Goal: Information Seeking & Learning: Learn about a topic

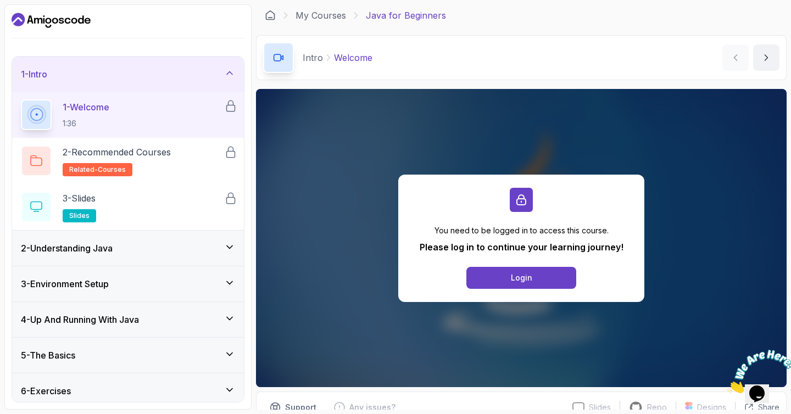
click at [314, 23] on div "My Courses Java for Beginners" at bounding box center [521, 15] width 531 height 22
click at [316, 20] on link "My Courses" at bounding box center [321, 15] width 51 height 13
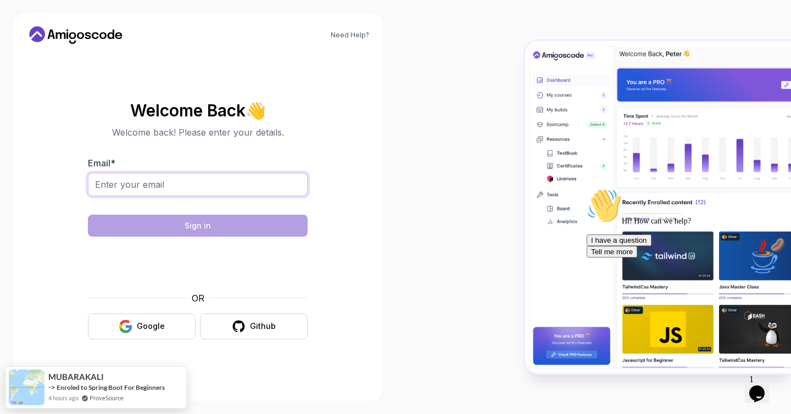
click at [157, 185] on input "Email *" at bounding box center [198, 184] width 220 height 23
type input "lietomuhammad@gmail.com"
click at [159, 329] on div "Google" at bounding box center [151, 326] width 28 height 11
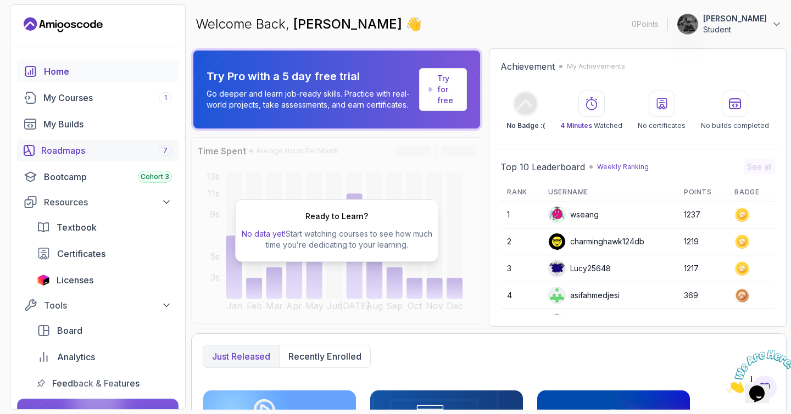
click at [94, 152] on div "Roadmaps 7" at bounding box center [106, 150] width 131 height 13
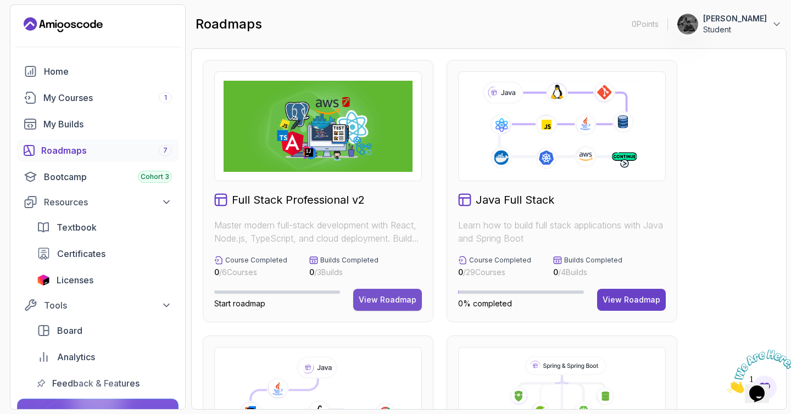
click at [393, 304] on div "View Roadmap" at bounding box center [388, 299] width 58 height 11
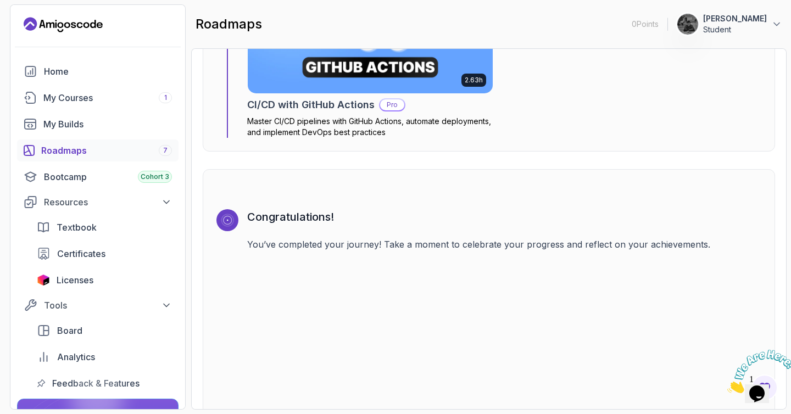
scroll to position [3441, 0]
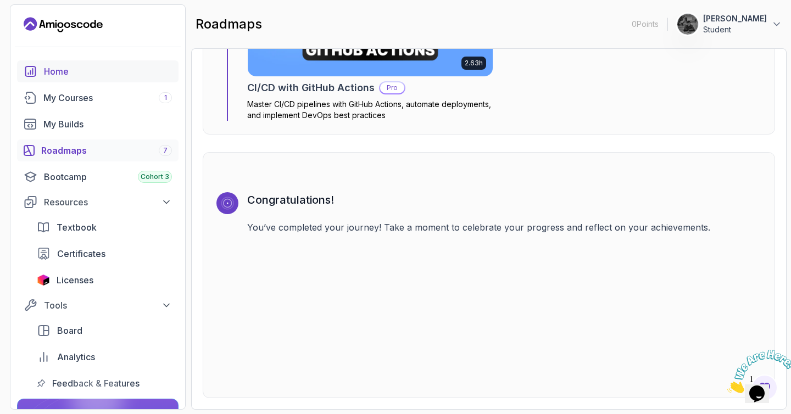
click at [62, 66] on div "Home" at bounding box center [108, 71] width 128 height 13
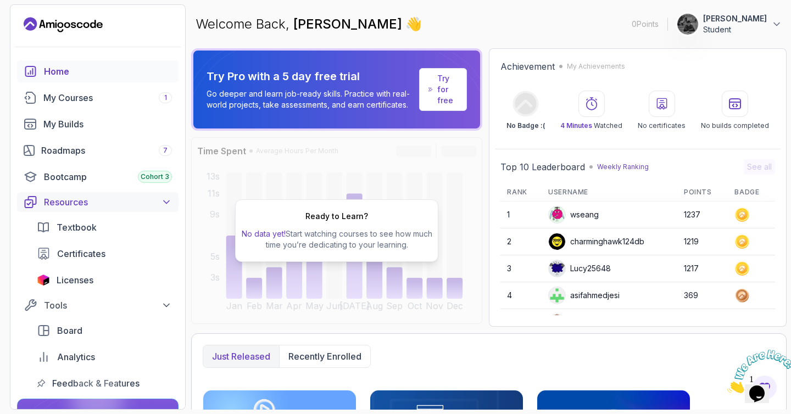
click at [131, 207] on div "Resources" at bounding box center [108, 202] width 128 height 13
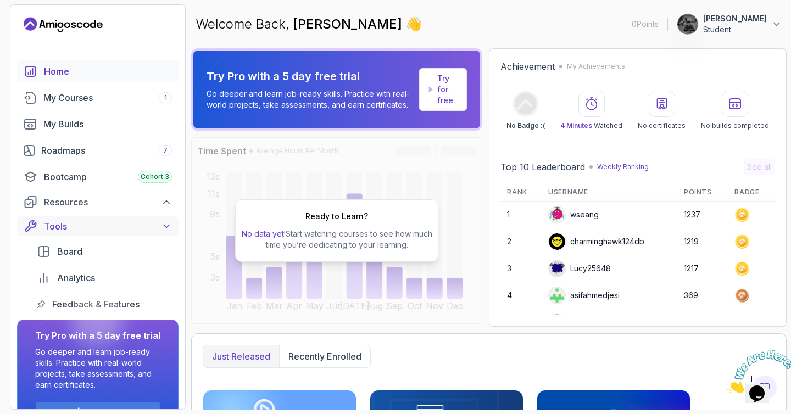
click at [115, 230] on div "Tools" at bounding box center [108, 226] width 128 height 13
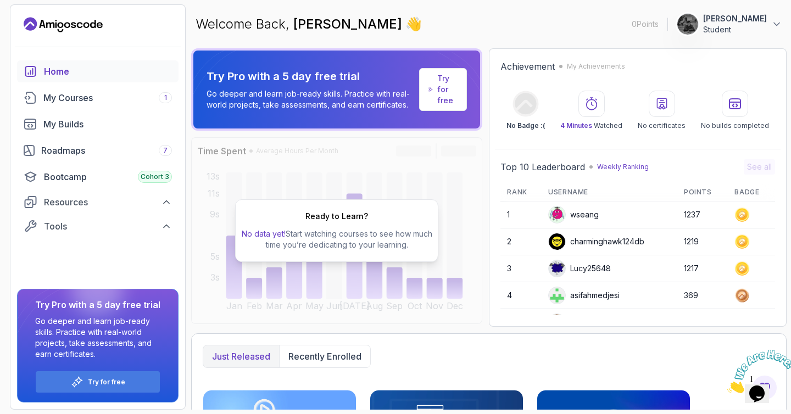
click at [64, 18] on icon "Landing page" at bounding box center [63, 25] width 79 height 18
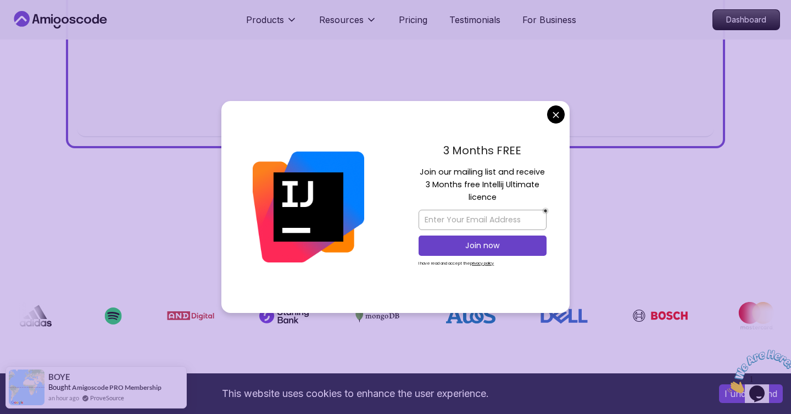
scroll to position [652, 0]
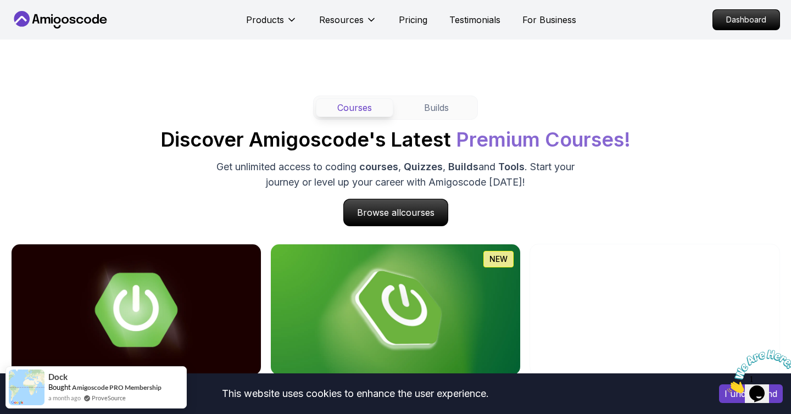
scroll to position [980, 0]
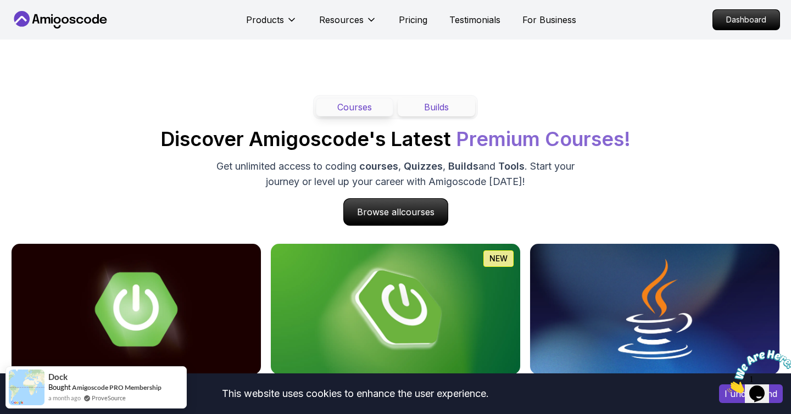
click at [442, 102] on button "Builds" at bounding box center [436, 107] width 77 height 19
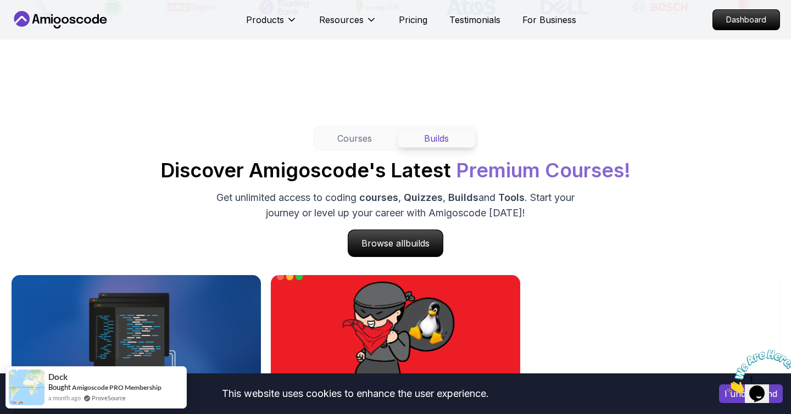
scroll to position [930, 0]
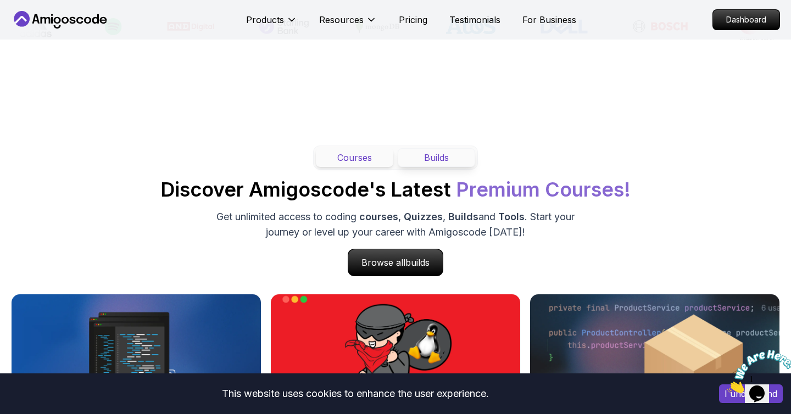
click at [369, 167] on button "Courses" at bounding box center [354, 157] width 77 height 19
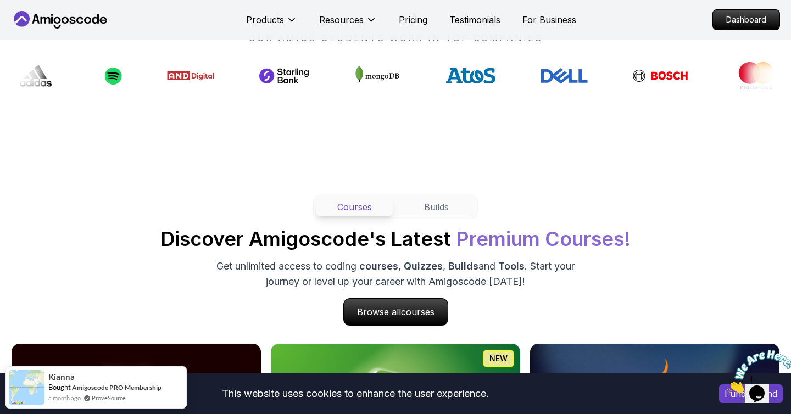
scroll to position [870, 0]
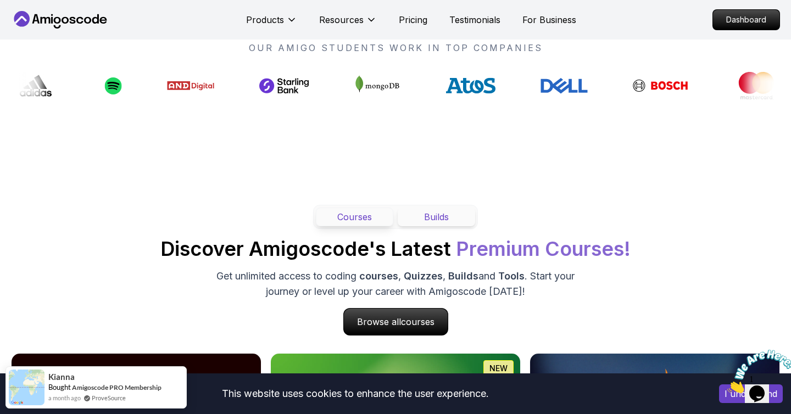
click at [453, 226] on button "Builds" at bounding box center [436, 217] width 77 height 19
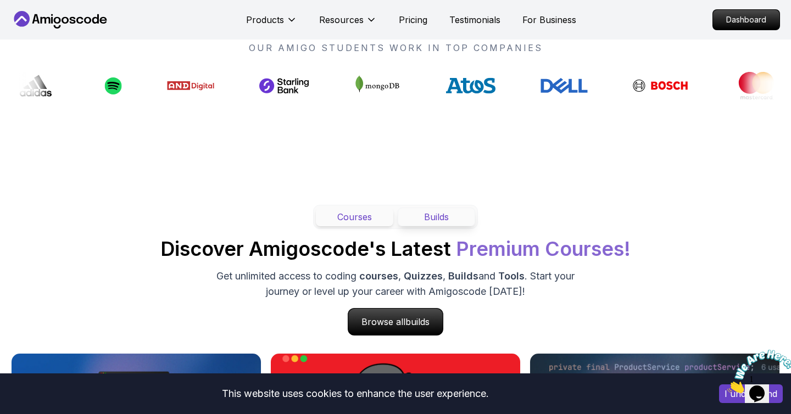
click at [359, 217] on button "Courses" at bounding box center [354, 217] width 77 height 19
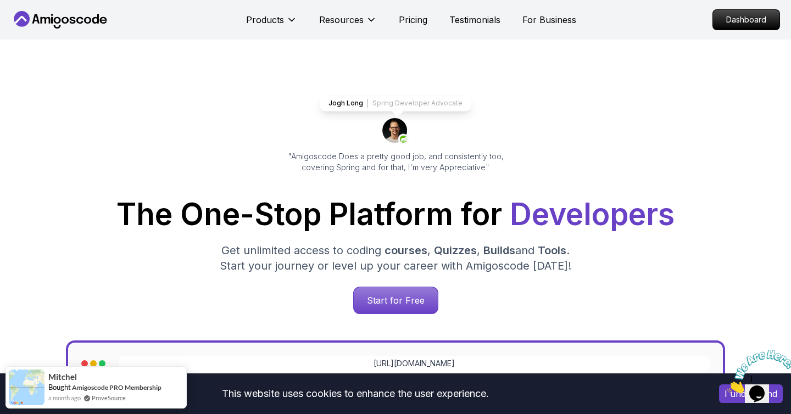
scroll to position [1, 0]
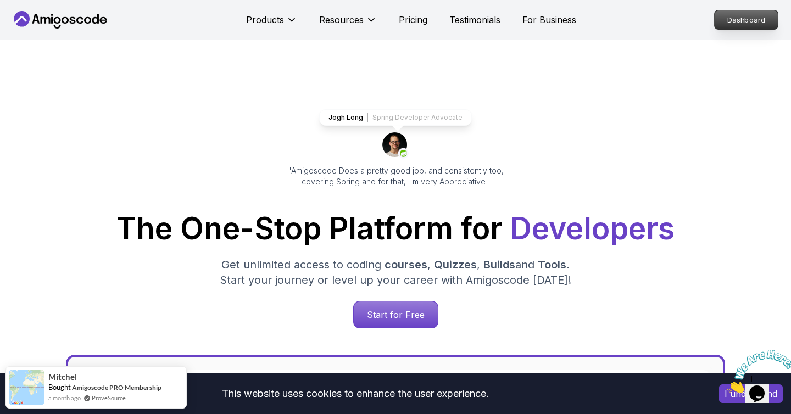
click at [742, 21] on p "Dashboard" at bounding box center [746, 19] width 63 height 19
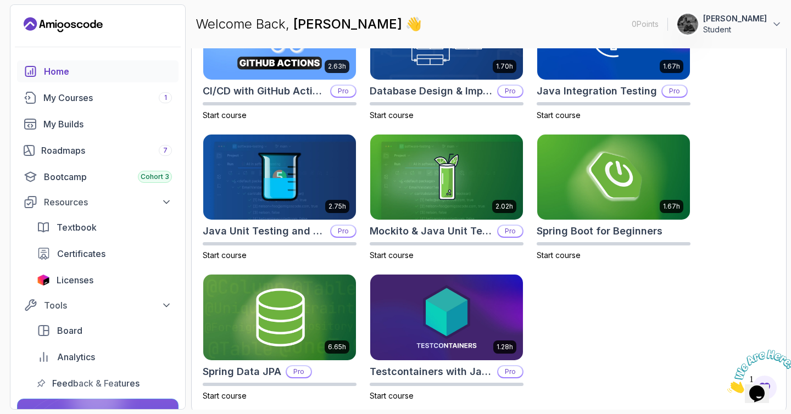
scroll to position [398, 0]
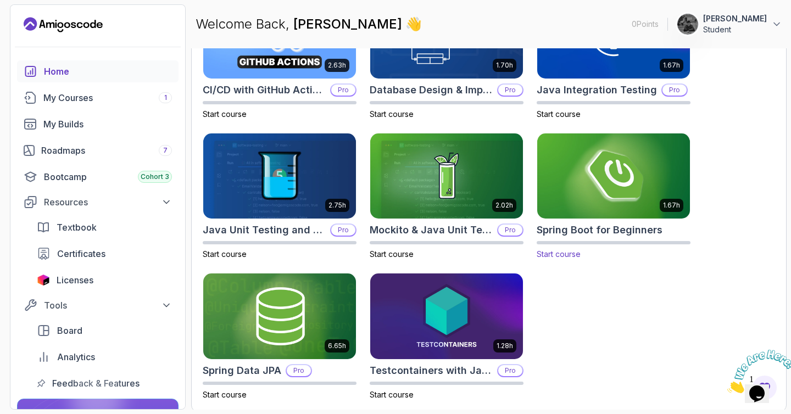
click at [635, 166] on img at bounding box center [613, 176] width 160 height 90
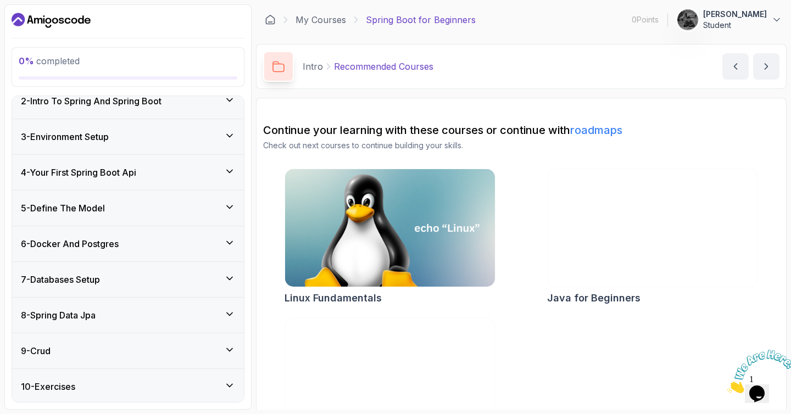
scroll to position [214, 0]
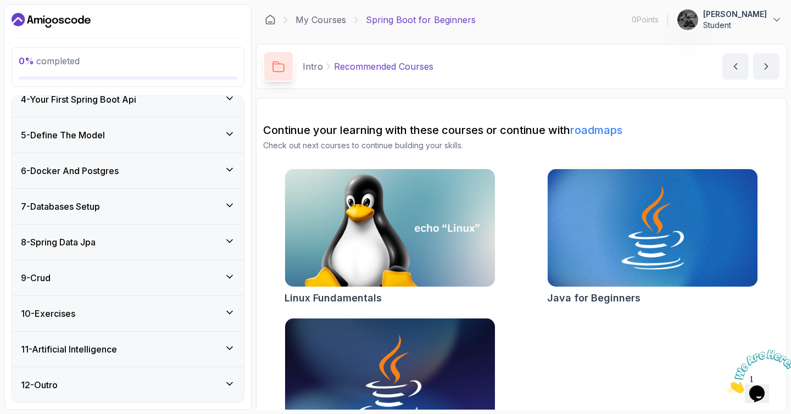
click at [231, 202] on icon at bounding box center [229, 205] width 11 height 11
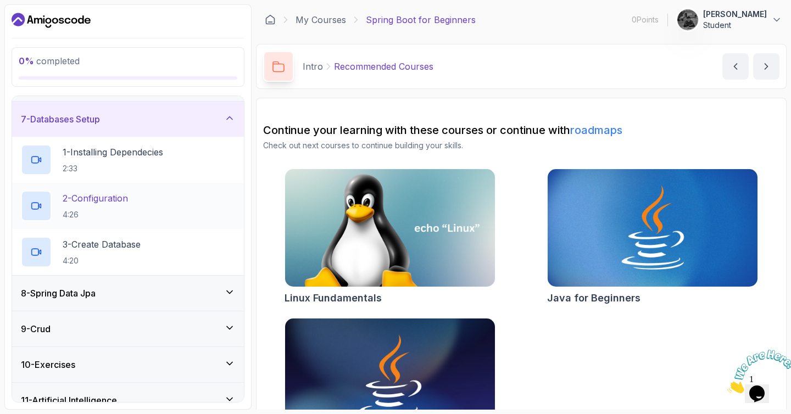
scroll to position [260, 0]
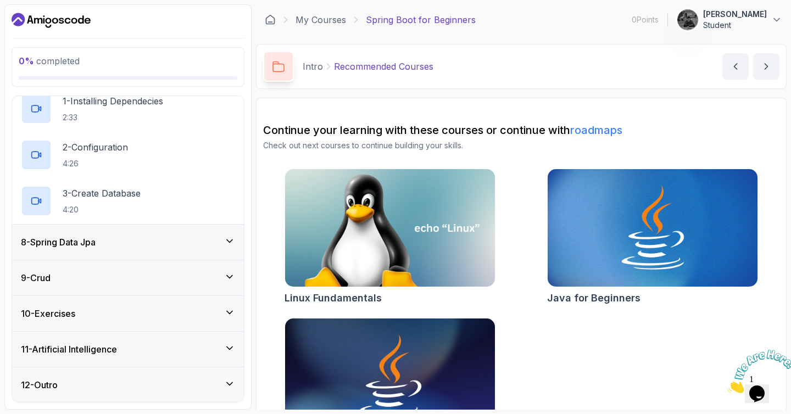
click at [216, 237] on div "8 - Spring Data Jpa" at bounding box center [128, 242] width 214 height 13
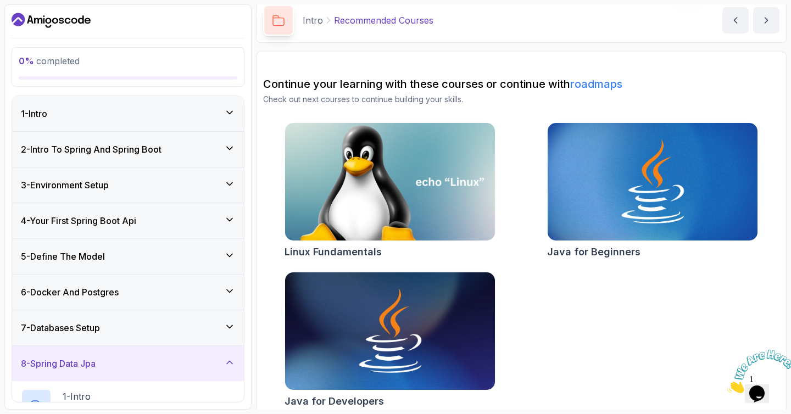
scroll to position [56, 0]
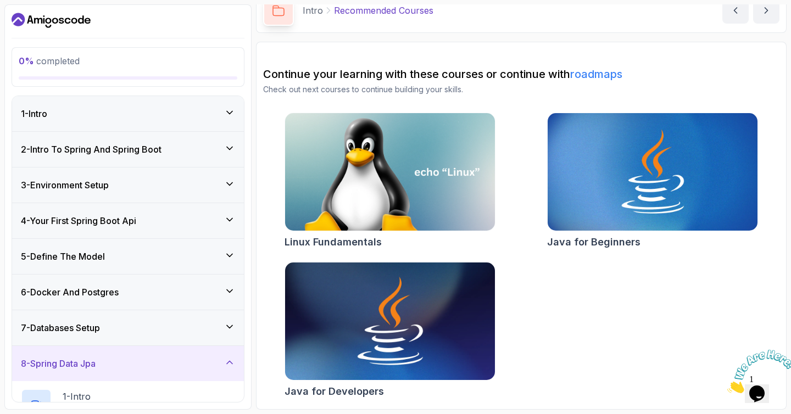
click at [373, 335] on img at bounding box center [390, 322] width 220 height 124
click at [637, 194] on img at bounding box center [652, 172] width 220 height 124
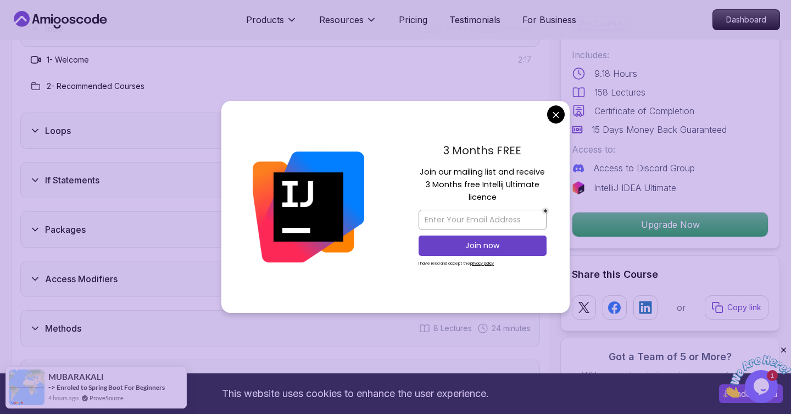
scroll to position [1513, 0]
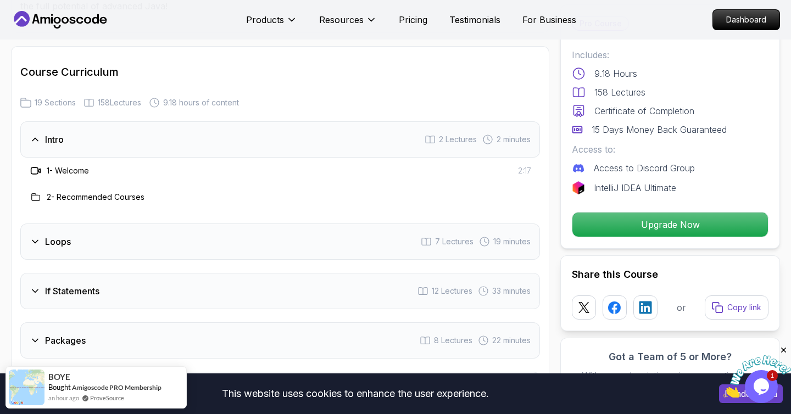
scroll to position [1378, 0]
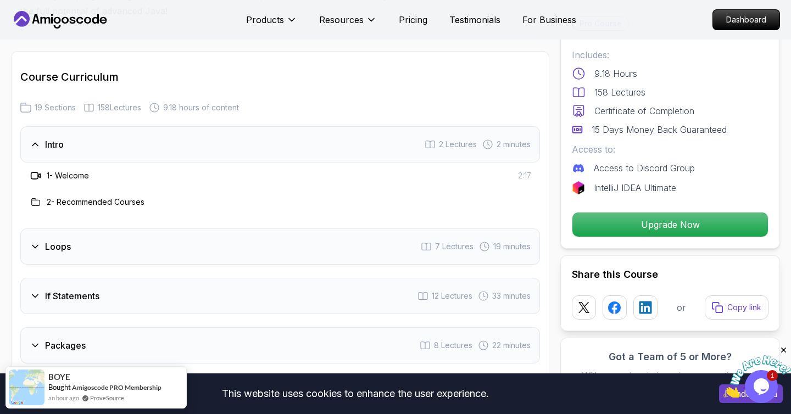
click at [33, 139] on icon at bounding box center [35, 144] width 11 height 11
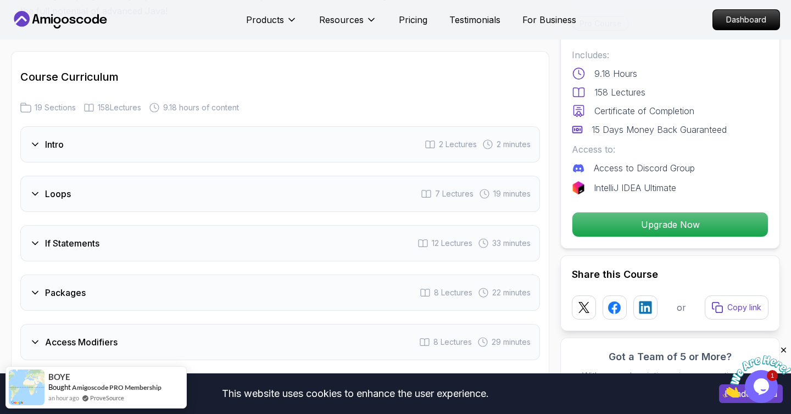
click at [37, 188] on icon at bounding box center [35, 193] width 11 height 11
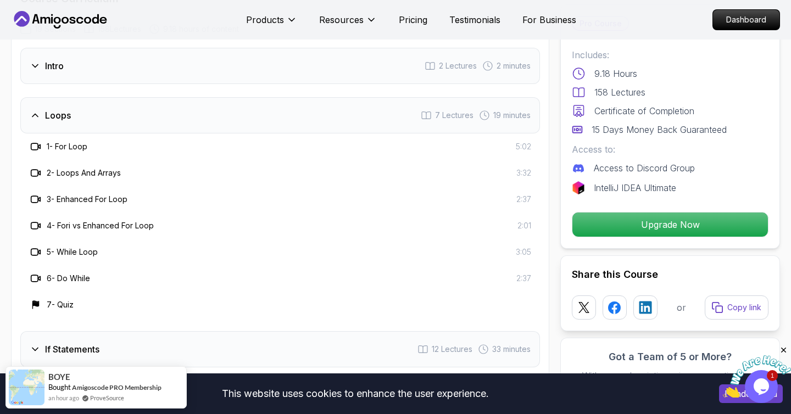
scroll to position [1454, 0]
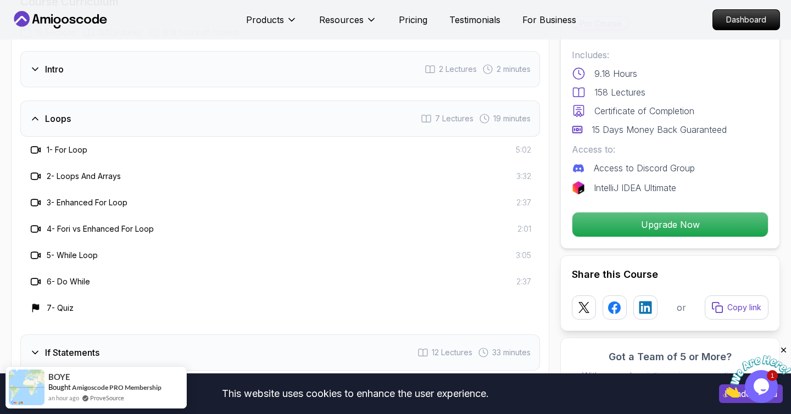
click at [35, 113] on icon at bounding box center [35, 118] width 11 height 11
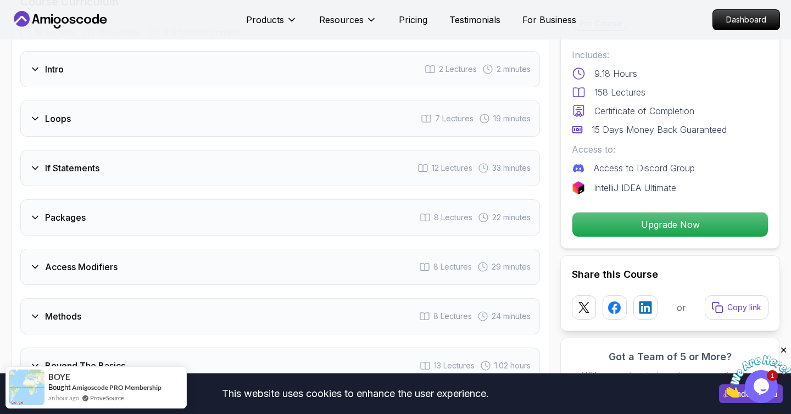
click at [34, 163] on icon at bounding box center [35, 168] width 11 height 11
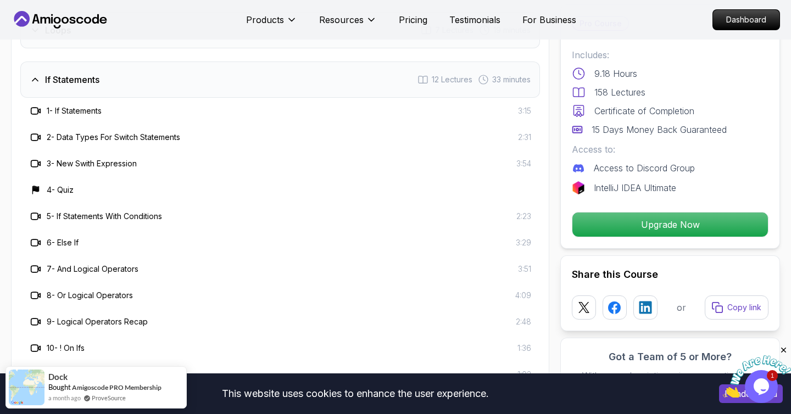
scroll to position [1539, 0]
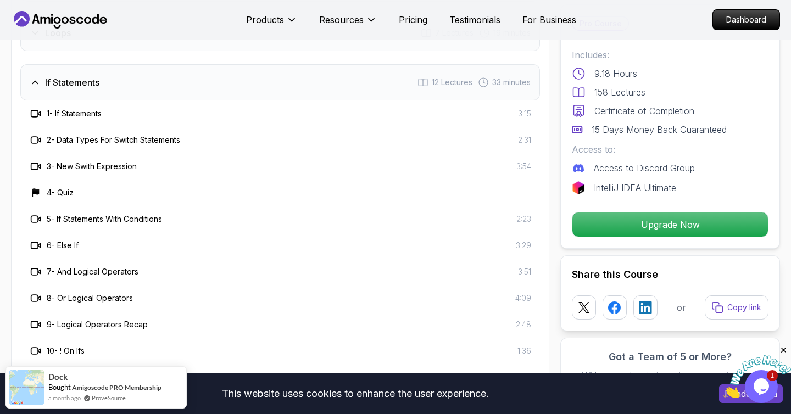
click at [34, 77] on icon at bounding box center [35, 82] width 11 height 11
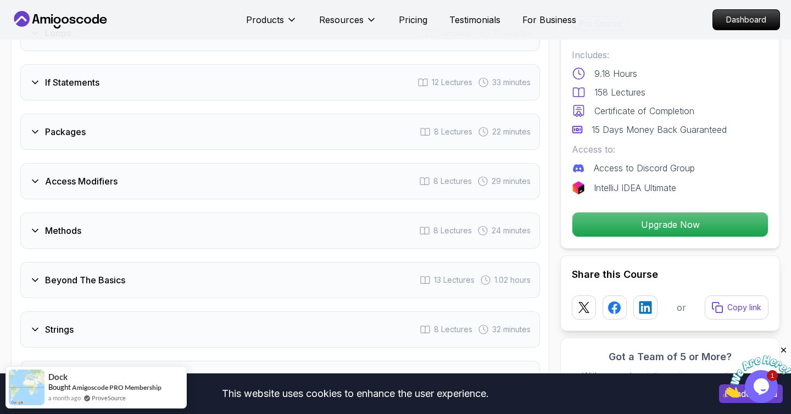
click at [34, 176] on icon at bounding box center [35, 181] width 11 height 11
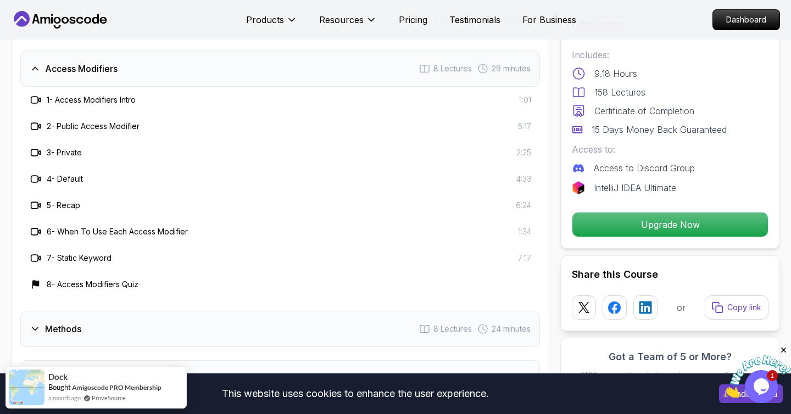
scroll to position [1654, 0]
click at [71, 251] on h3 "7 - Static Keyword" at bounding box center [79, 256] width 65 height 11
click at [58, 277] on h3 "8 - Access Modifiers Quiz" at bounding box center [93, 282] width 92 height 11
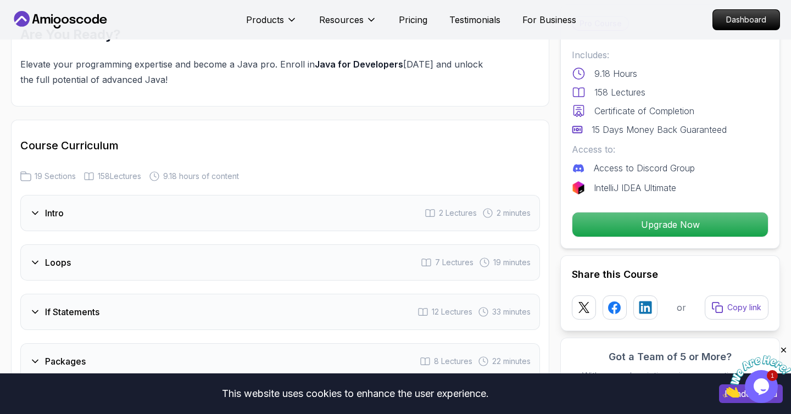
scroll to position [1312, 0]
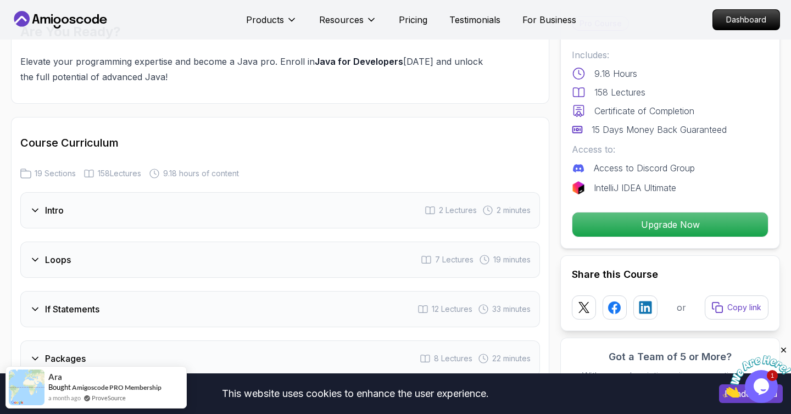
click at [39, 205] on icon at bounding box center [35, 210] width 11 height 11
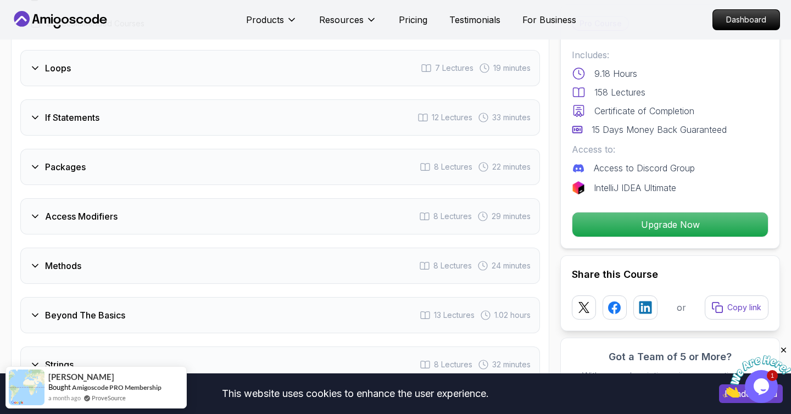
scroll to position [1559, 0]
click at [35, 259] on icon at bounding box center [35, 264] width 11 height 11
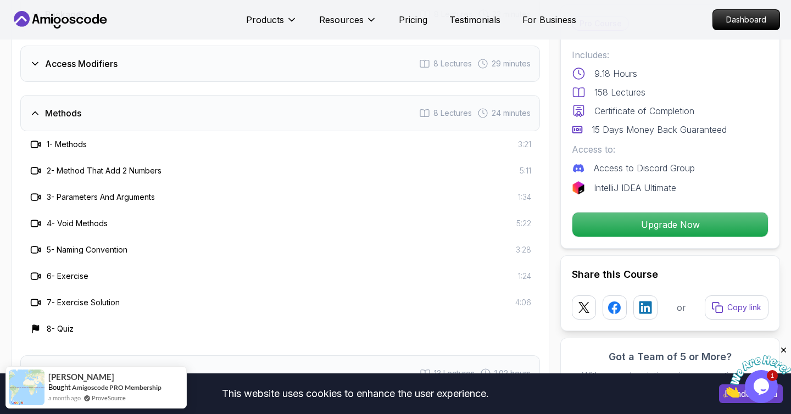
scroll to position [1660, 0]
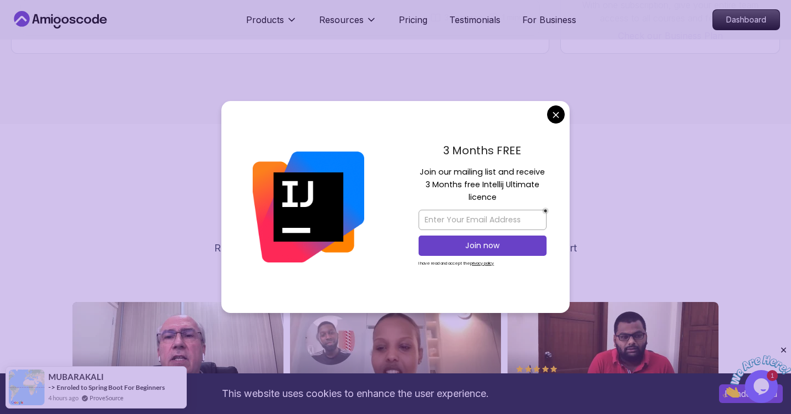
scroll to position [2073, 0]
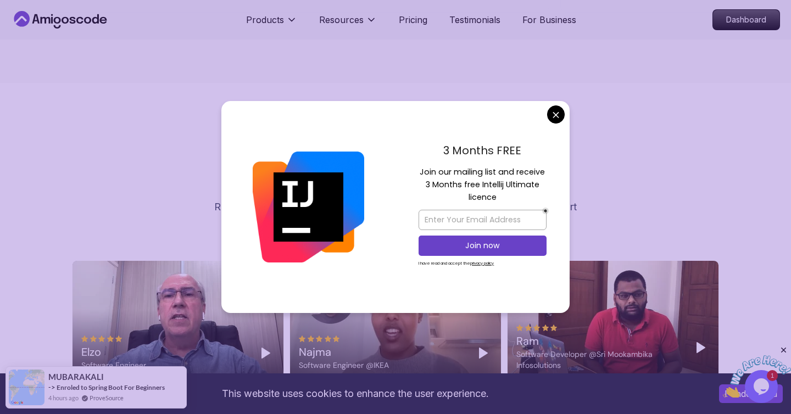
click at [552, 113] on body "This website uses cookies to enhance the user experience. I understand Products…" at bounding box center [395, 160] width 791 height 4466
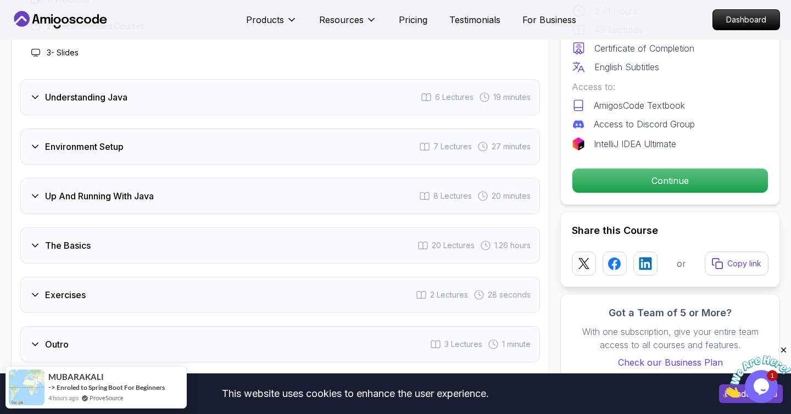
scroll to position [1704, 0]
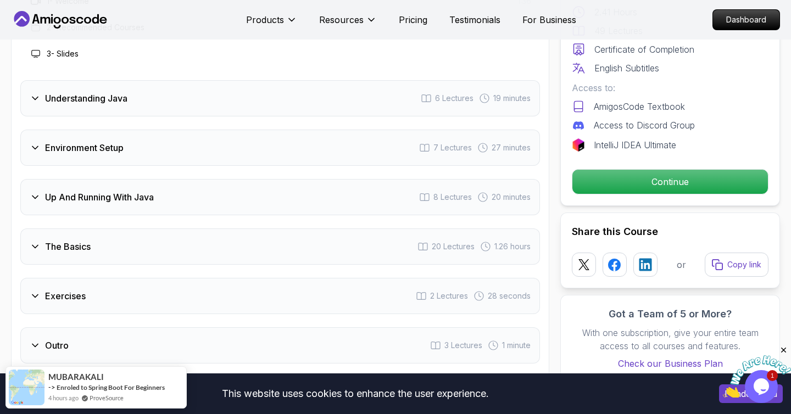
click at [33, 344] on icon at bounding box center [34, 345] width 5 height 3
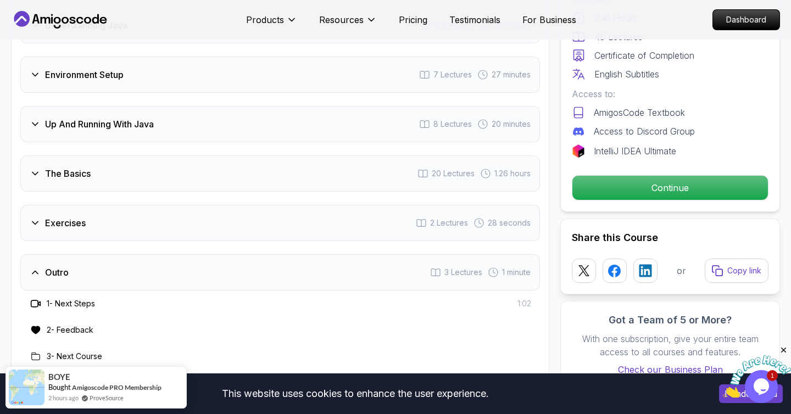
scroll to position [1693, 0]
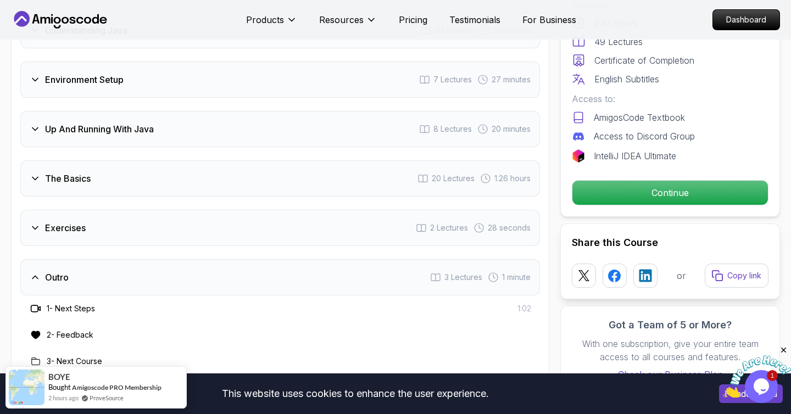
click at [34, 272] on icon at bounding box center [35, 277] width 11 height 11
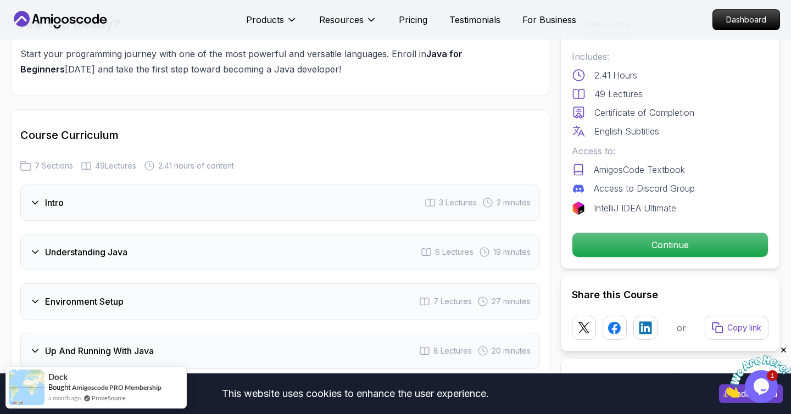
scroll to position [1479, 0]
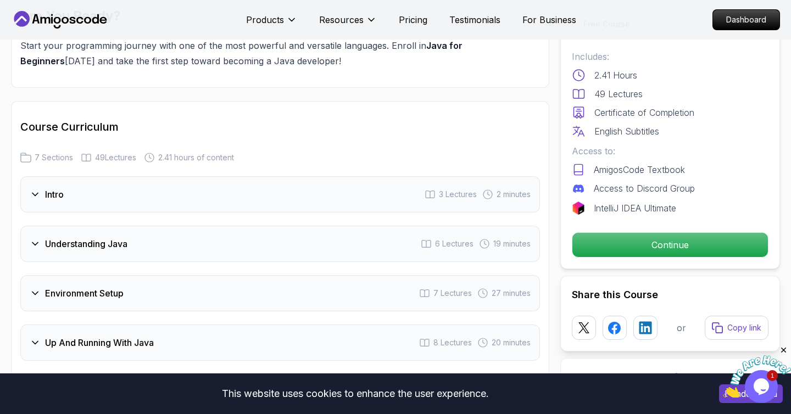
click at [39, 238] on icon at bounding box center [35, 243] width 11 height 11
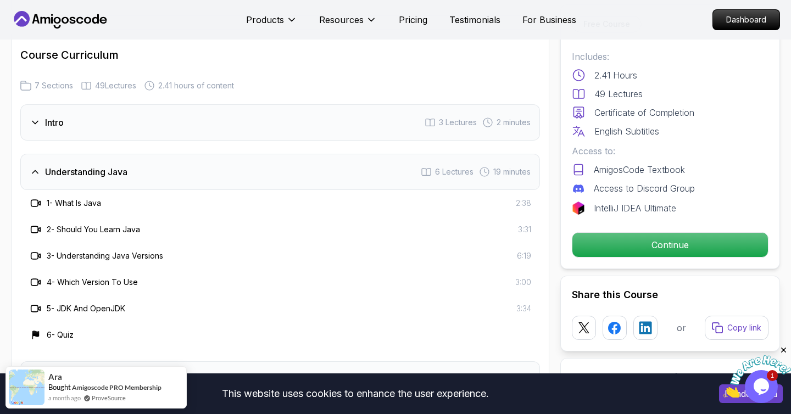
scroll to position [1558, 0]
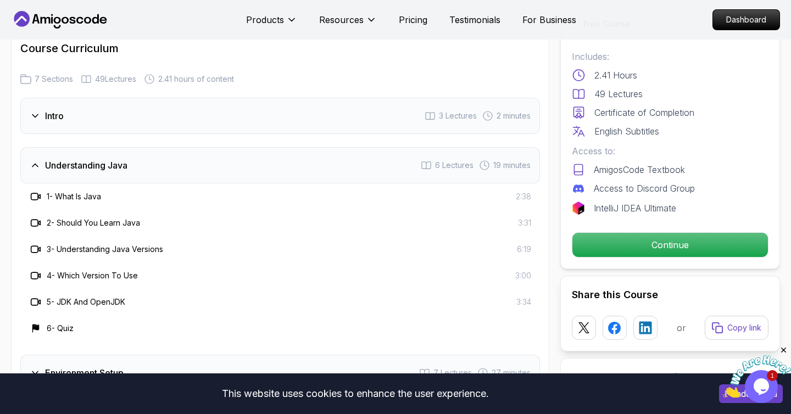
click at [147, 355] on div "Environment Setup 7 Lectures 27 minutes" at bounding box center [280, 373] width 520 height 36
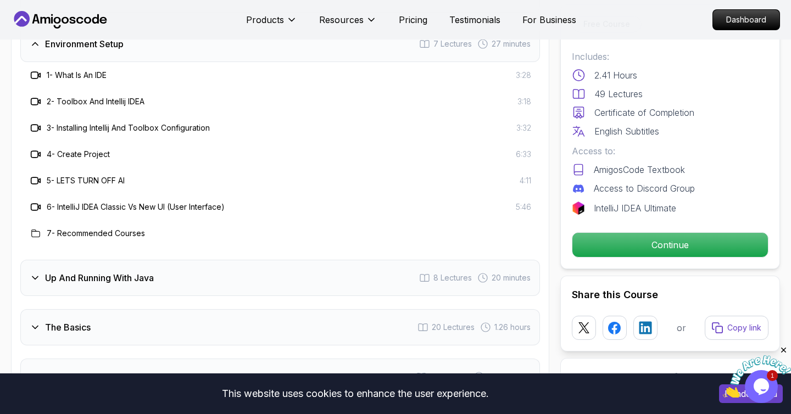
scroll to position [1730, 0]
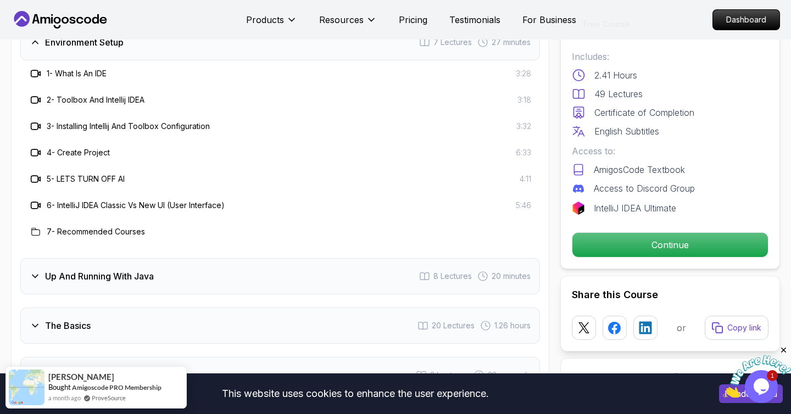
click at [31, 271] on icon at bounding box center [35, 276] width 11 height 11
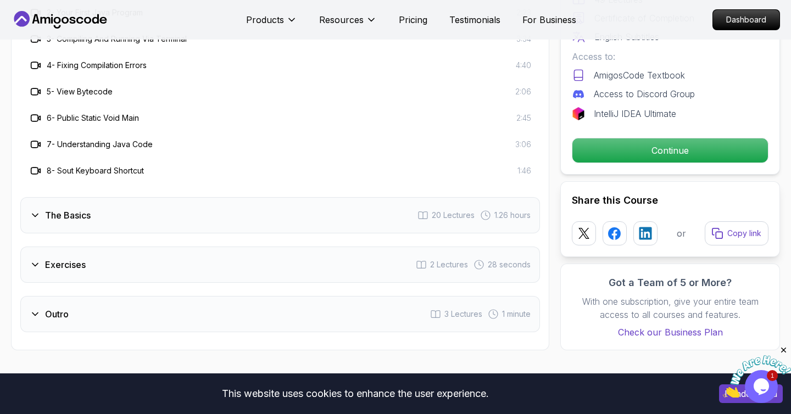
scroll to position [1864, 0]
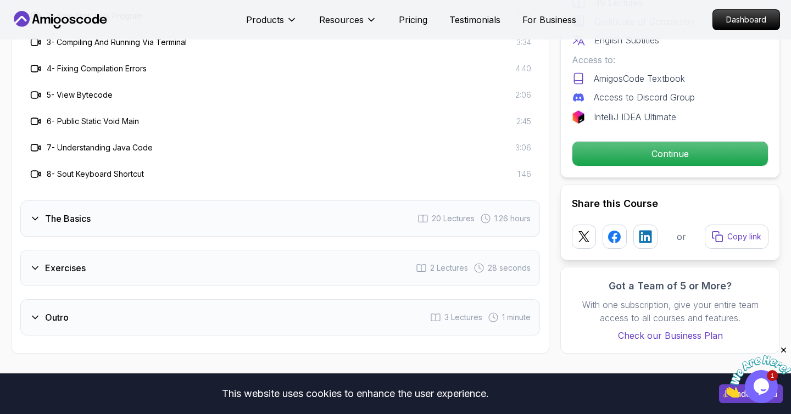
click at [36, 218] on icon at bounding box center [34, 219] width 5 height 3
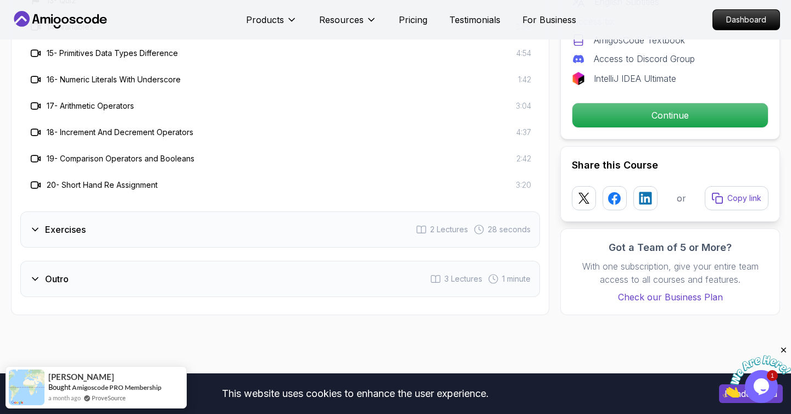
scroll to position [2222, 0]
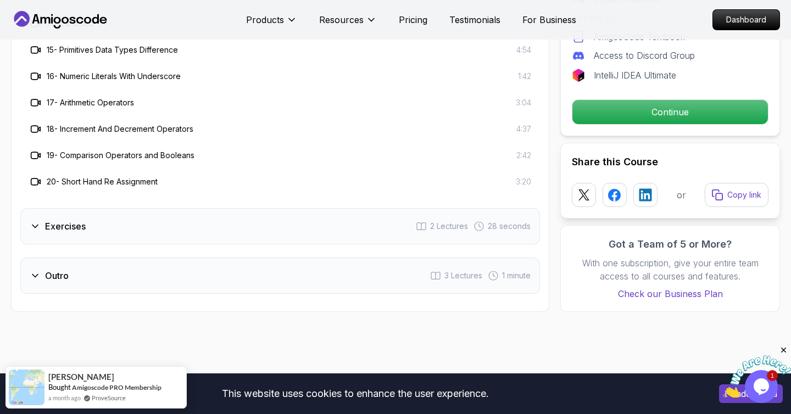
click at [37, 221] on icon at bounding box center [35, 226] width 11 height 11
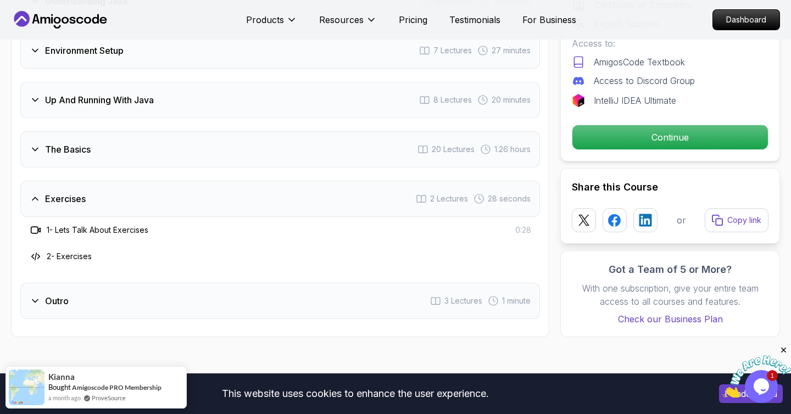
scroll to position [1727, 0]
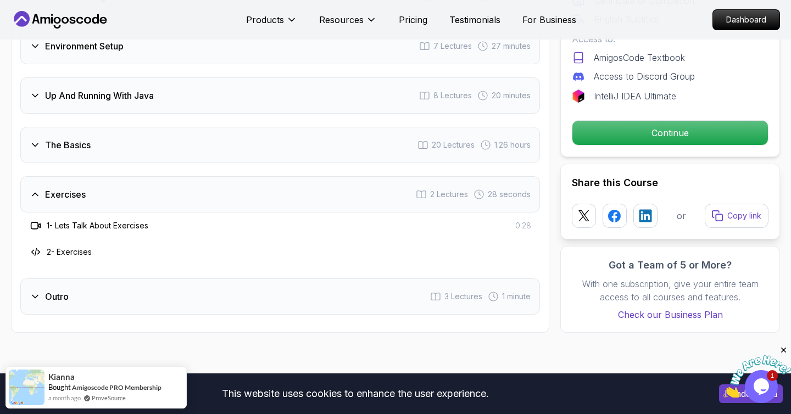
click at [39, 291] on icon at bounding box center [35, 296] width 11 height 11
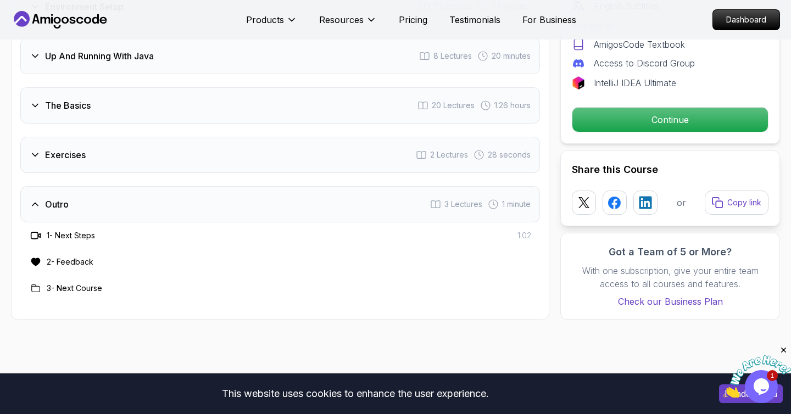
scroll to position [1767, 0]
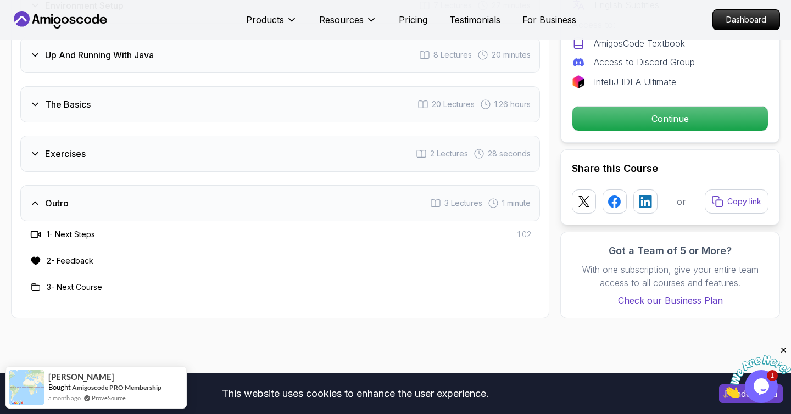
click at [36, 198] on icon at bounding box center [35, 203] width 11 height 11
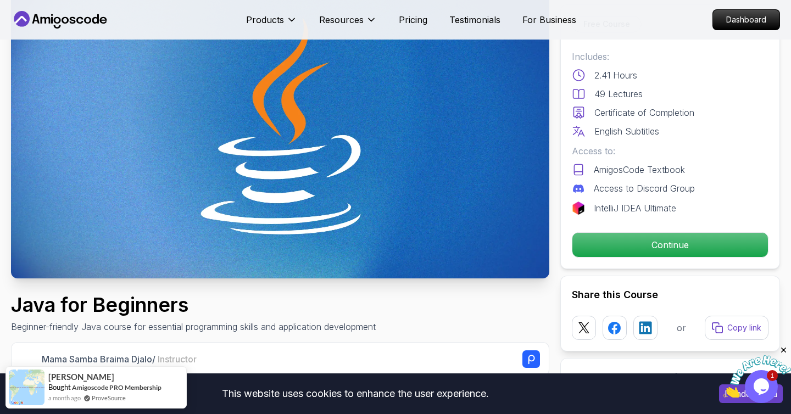
scroll to position [0, 0]
